Goal: Task Accomplishment & Management: Manage account settings

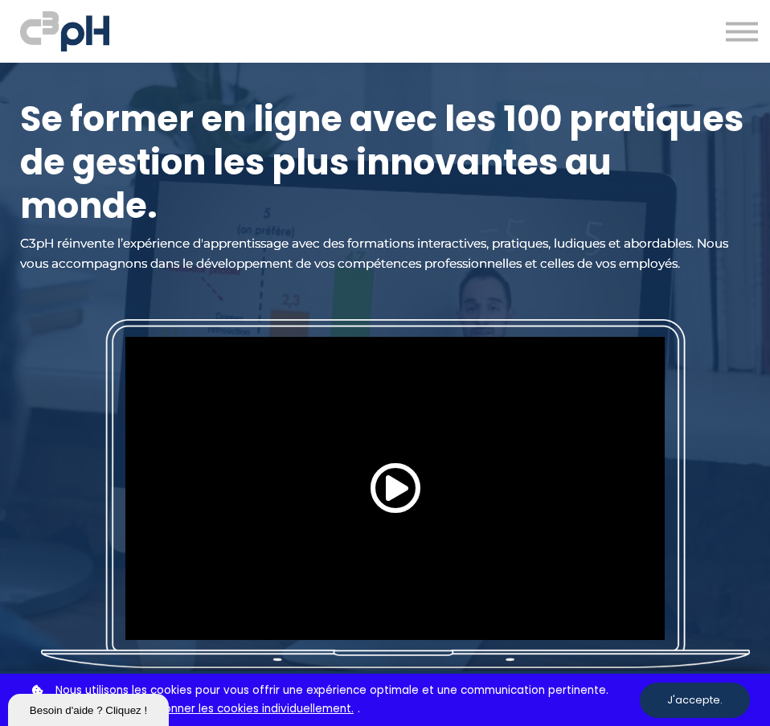
click at [732, 33] on button at bounding box center [742, 32] width 32 height 22
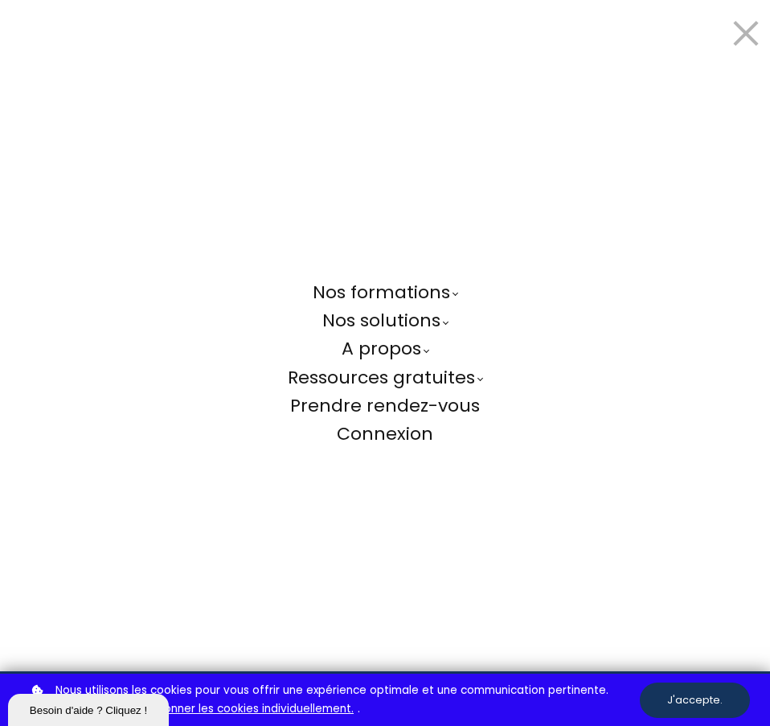
click at [369, 430] on span "Connexion" at bounding box center [385, 433] width 96 height 25
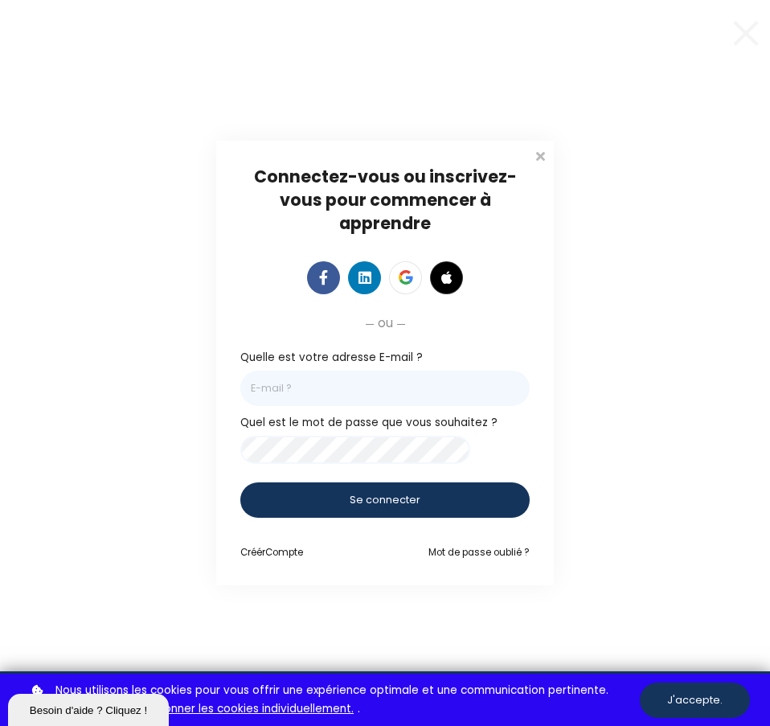
click at [453, 371] on input "email" at bounding box center [384, 388] width 289 height 35
paste input "[PERSON_NAME][EMAIL_ADDRESS][DOMAIN_NAME]"
type input "[PERSON_NAME][EMAIL_ADDRESS][DOMAIN_NAME]"
click at [408, 505] on span "Se connecter" at bounding box center [385, 500] width 71 height 14
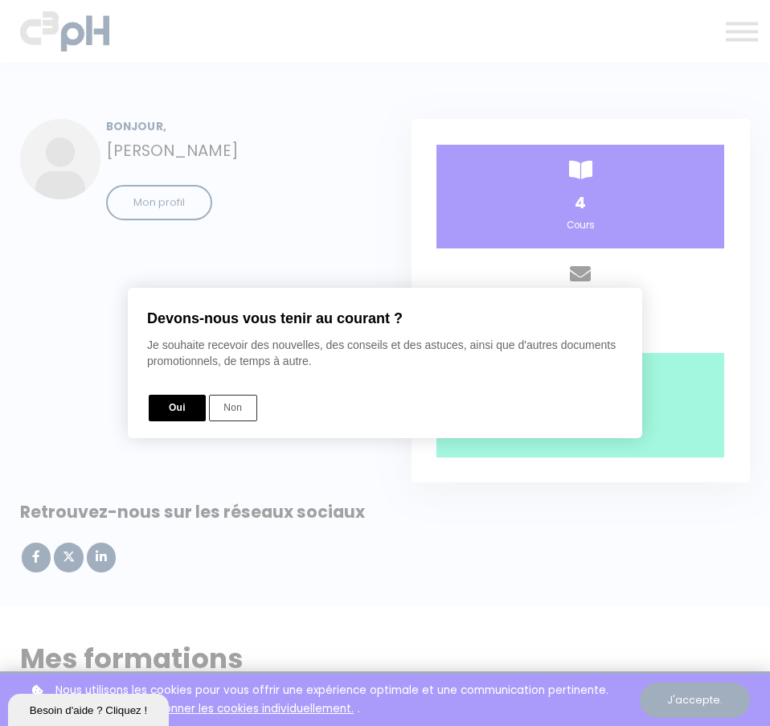
click at [183, 416] on button "Oui" at bounding box center [177, 408] width 57 height 27
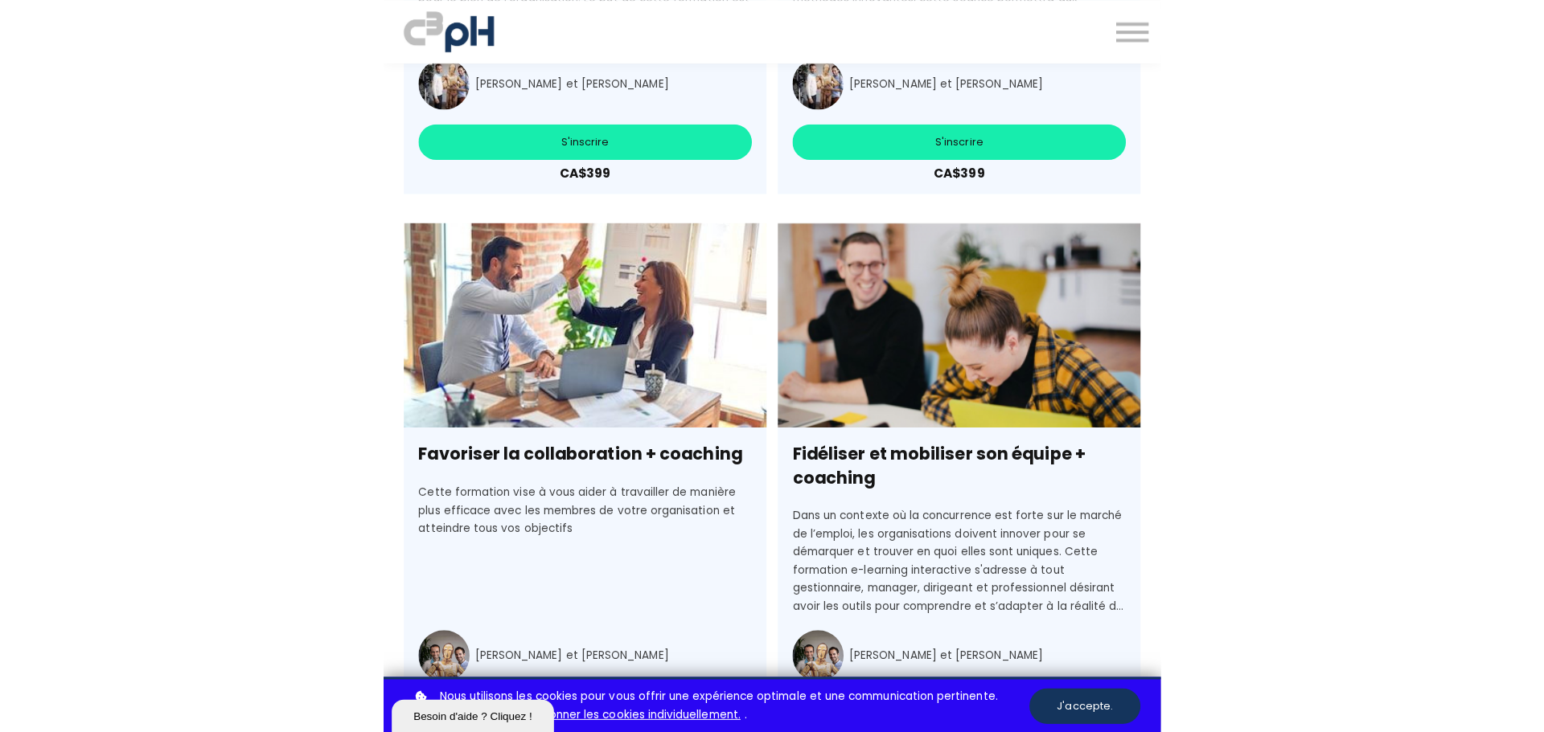
scroll to position [5788, 0]
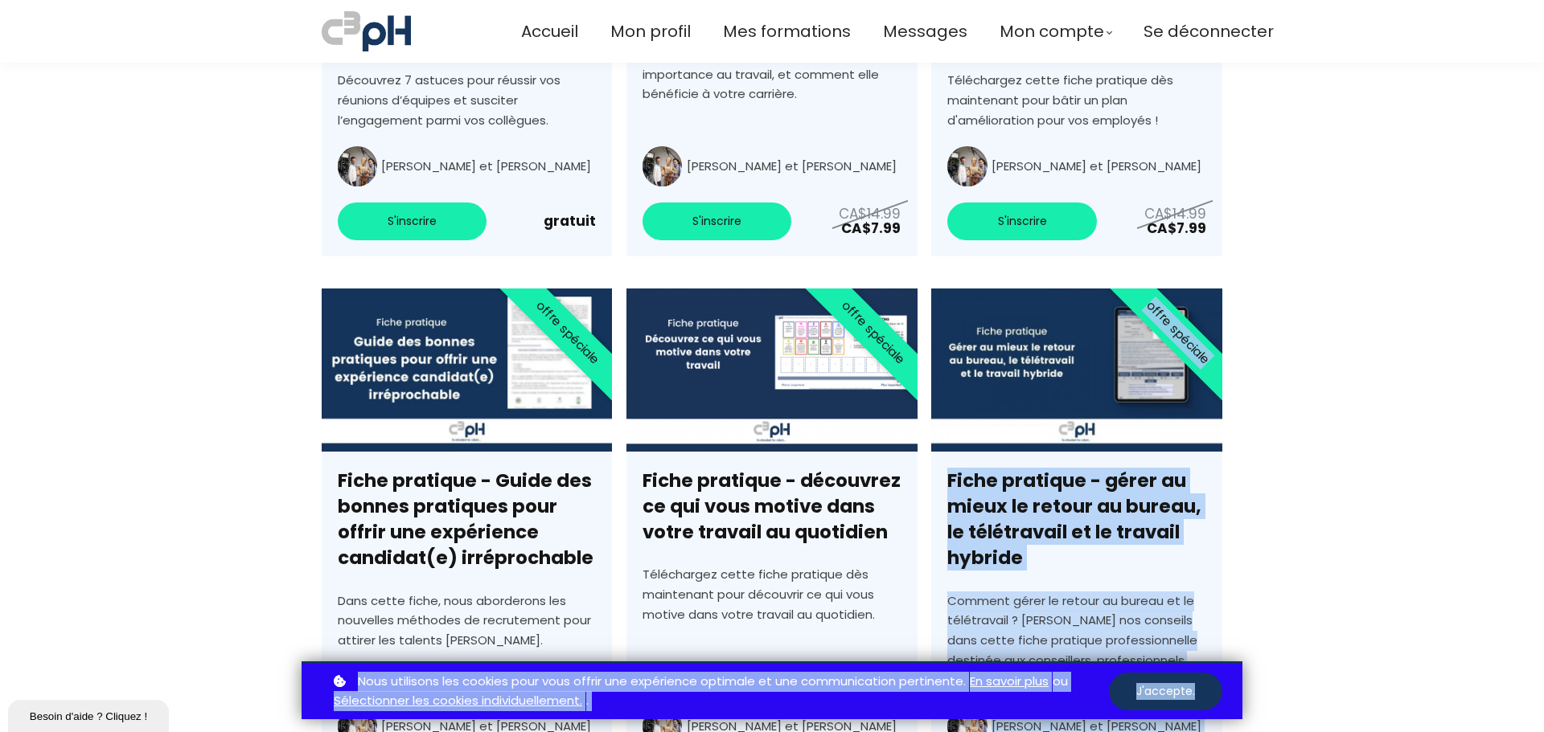
drag, startPoint x: 1537, startPoint y: 667, endPoint x: 1530, endPoint y: 348, distance: 319.2
click at [769, 348] on body "Accueil Mon profil Mes formations Messages Mon compte" at bounding box center [772, 366] width 1544 height 732
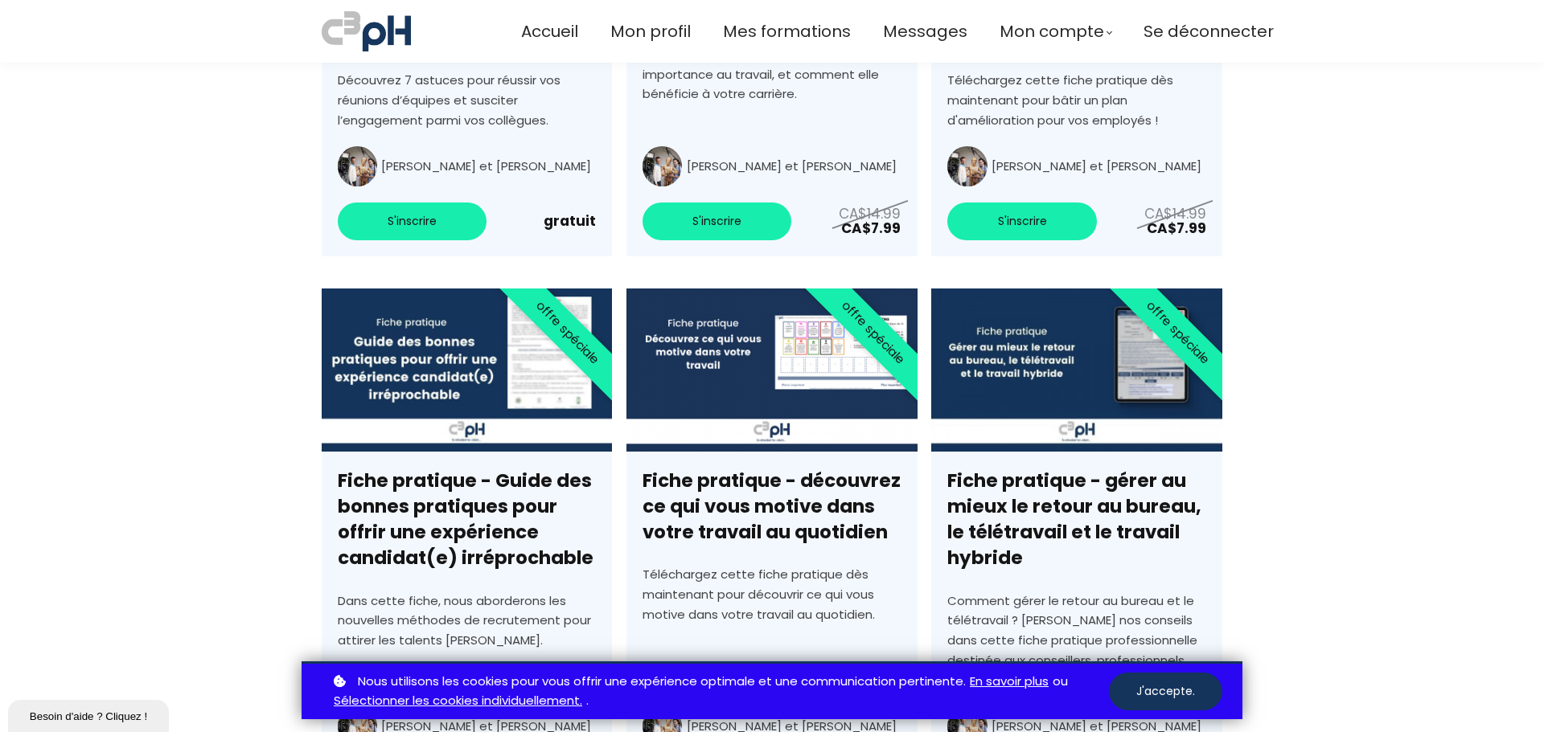
click at [769, 375] on section "Découvrez nos fiches pratiques tout mon Pas [MEDICAL_DATA] inscrit nouveau popu…" at bounding box center [772, 323] width 1544 height 1298
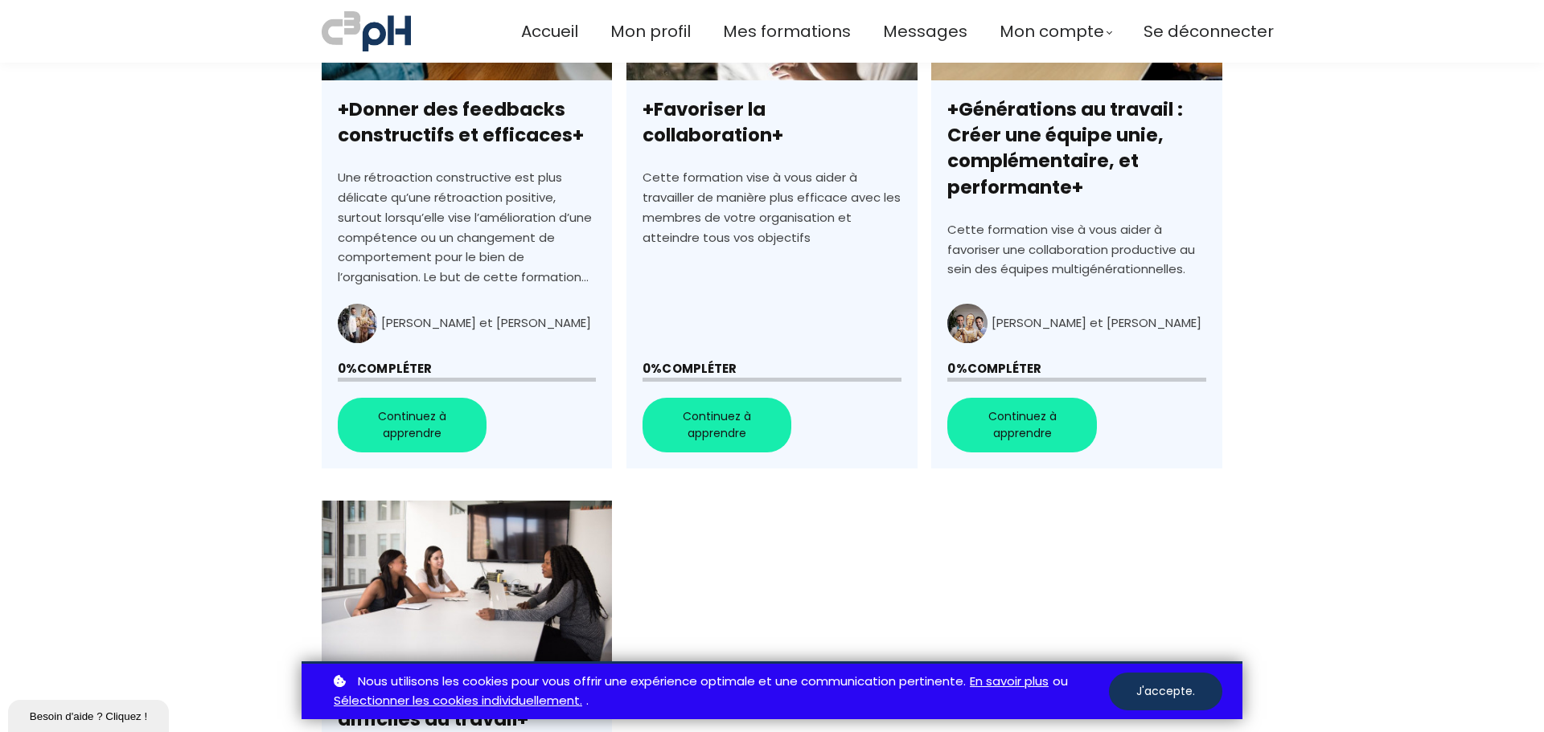
scroll to position [619, 0]
